Goal: Task Accomplishment & Management: Complete application form

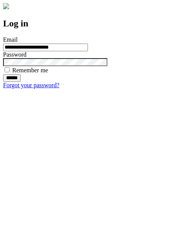
type input "**********"
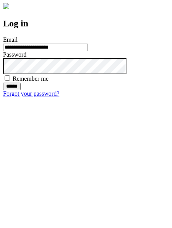
click at [21, 90] on input "******" at bounding box center [12, 87] width 18 height 8
